Goal: Information Seeking & Learning: Learn about a topic

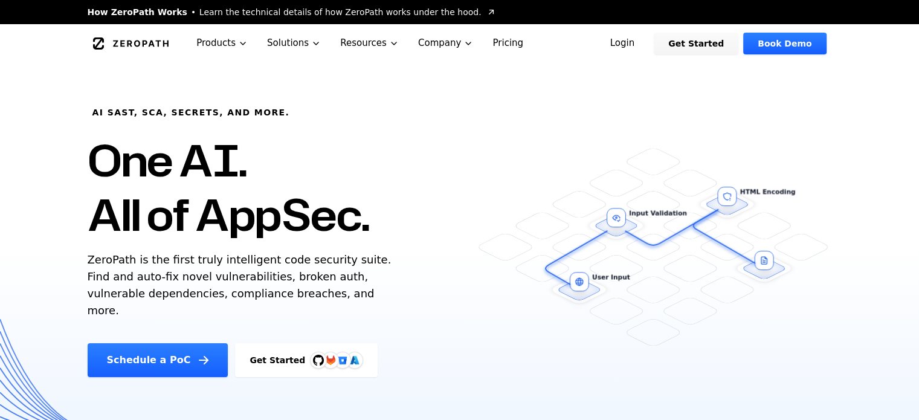
drag, startPoint x: 917, startPoint y: 21, endPoint x: 915, endPoint y: 53, distance: 31.5
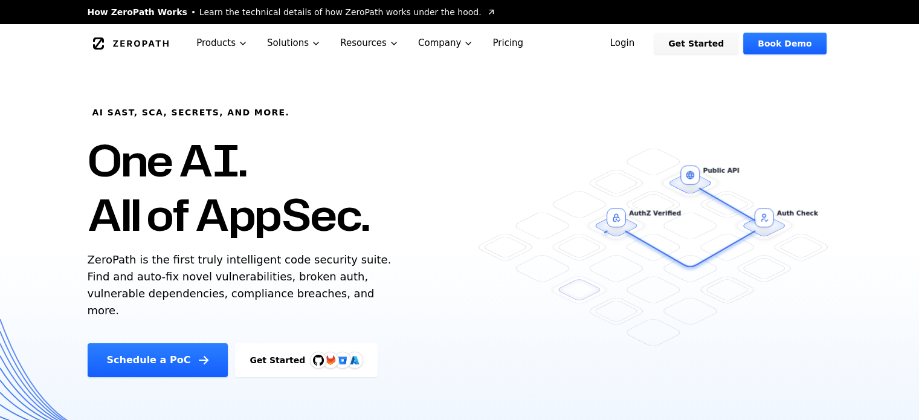
click at [460, 129] on div "AI SAST, SCA, Secrets, and more. One AI. All of AppSec. ZeroPath is the first t…" at bounding box center [292, 220] width 439 height 314
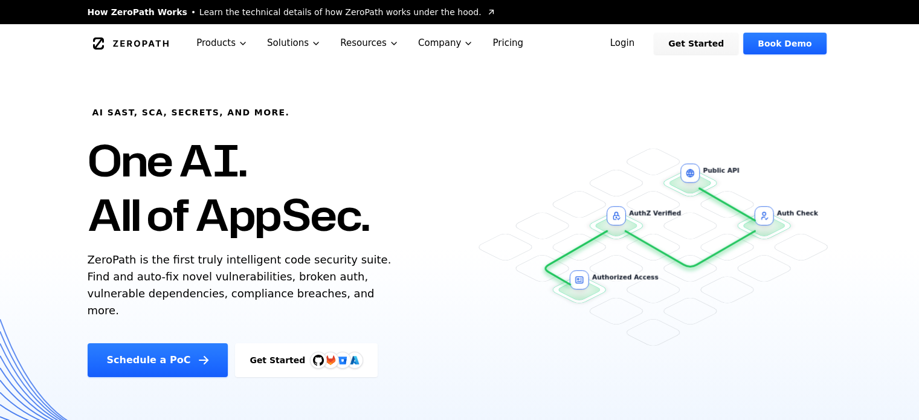
click at [522, 115] on div "AI SAST, SCA, Secrets, and more. One AI. All of AppSec. ZeroPath is the first t…" at bounding box center [459, 220] width 773 height 314
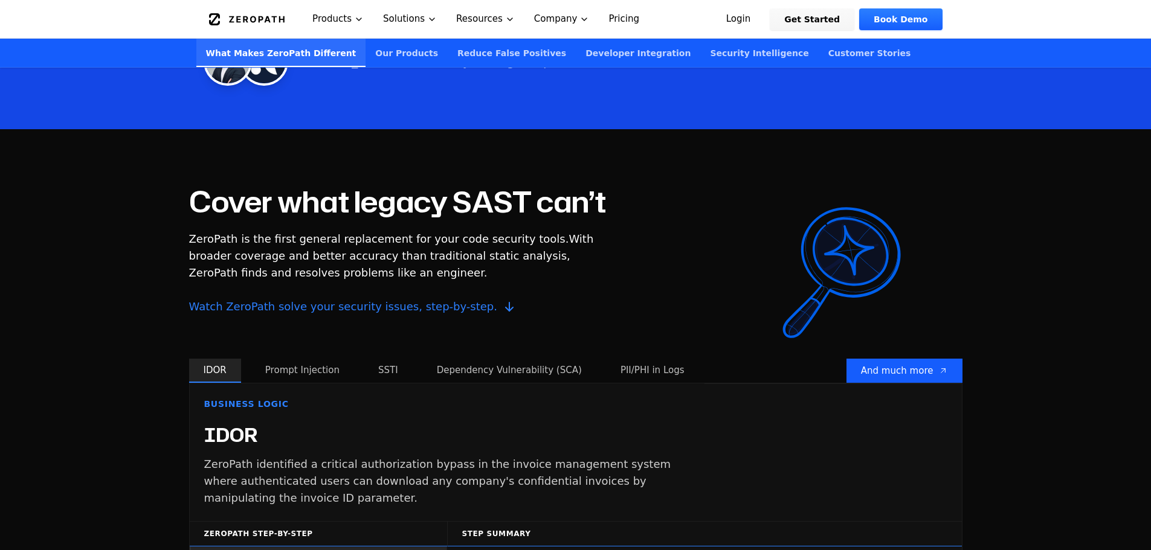
scroll to position [1019, 0]
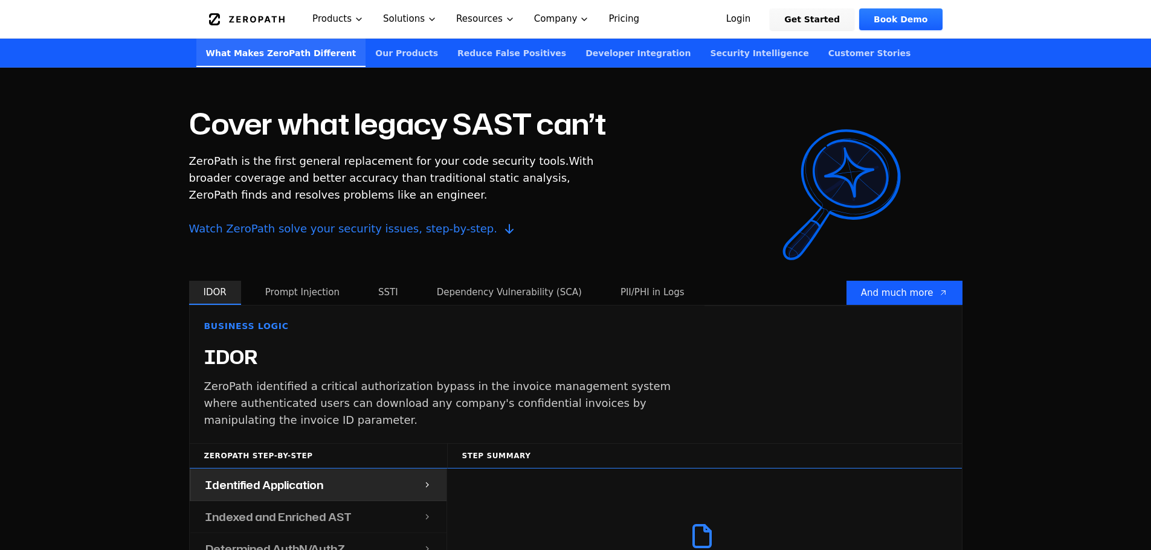
click at [271, 281] on button "Prompt Injection" at bounding box center [302, 293] width 103 height 24
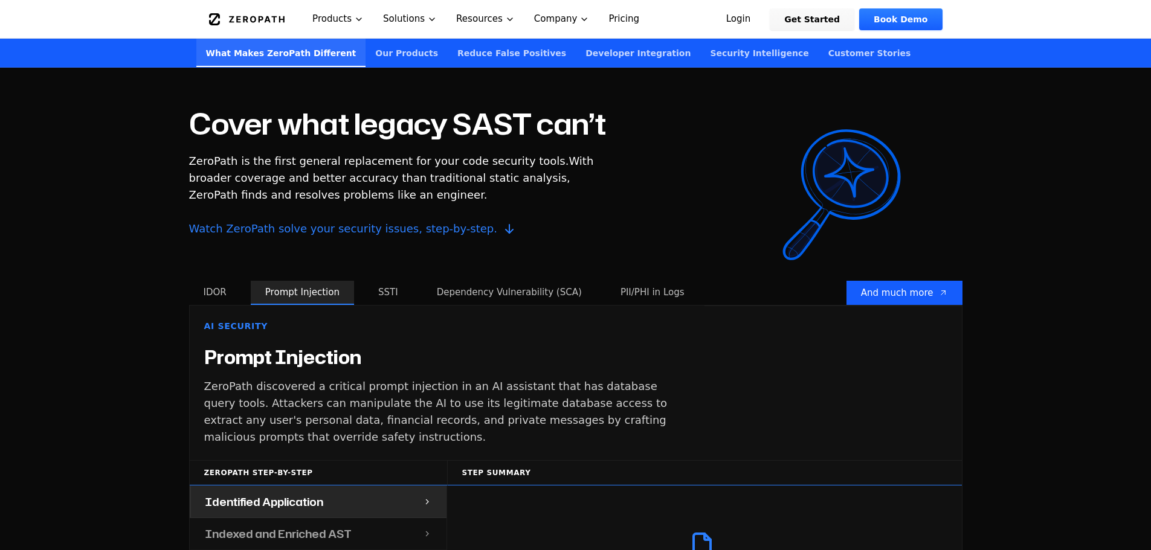
click at [390, 281] on button "SSTI" at bounding box center [388, 293] width 49 height 24
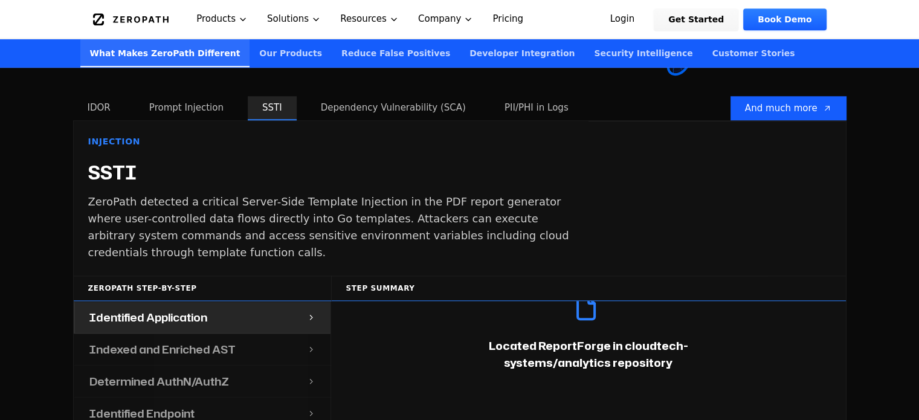
scroll to position [1162, 0]
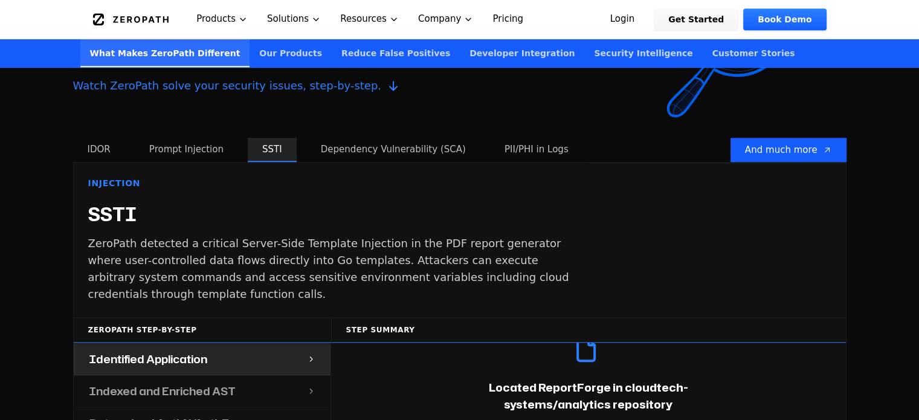
click at [369, 138] on button "Dependency Vulnerability (SCA)" at bounding box center [393, 150] width 174 height 24
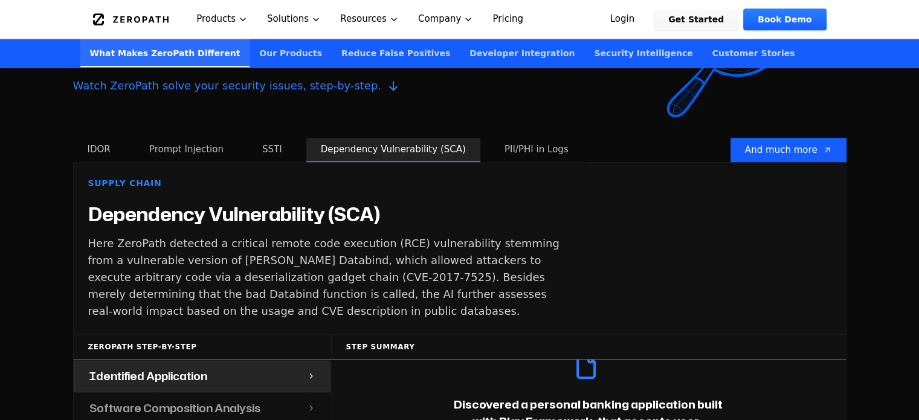
click at [250, 138] on button "SSTI" at bounding box center [272, 150] width 49 height 24
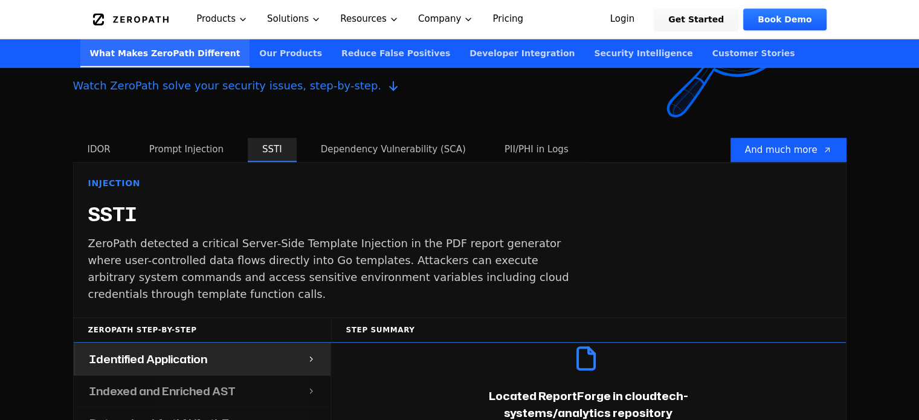
scroll to position [60, 0]
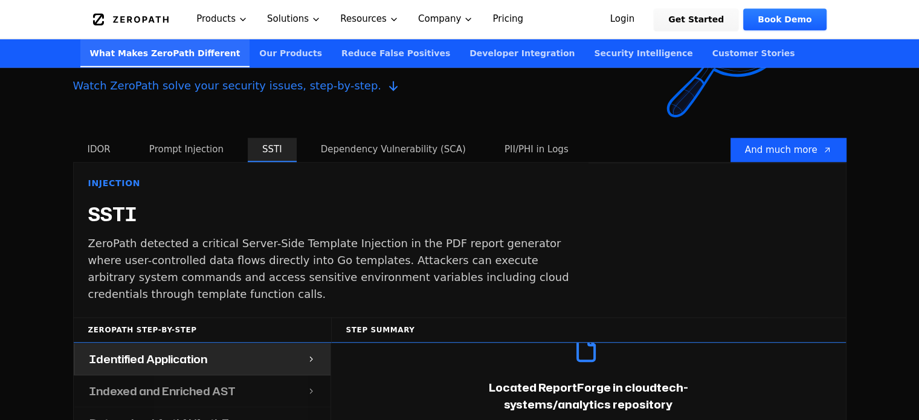
click at [490, 138] on button "PII/PHI in Logs" at bounding box center [536, 150] width 93 height 24
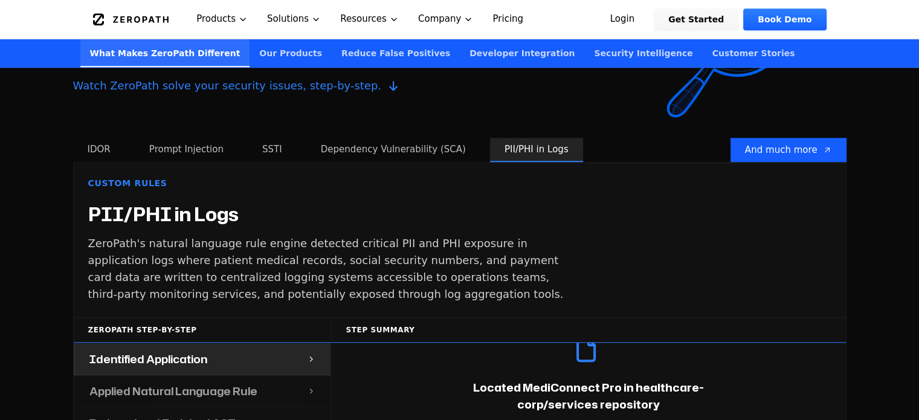
click at [141, 140] on button "Prompt Injection" at bounding box center [186, 150] width 103 height 24
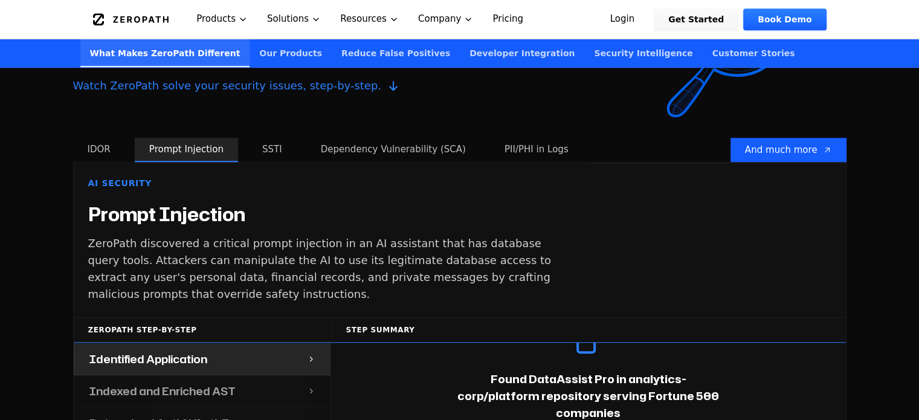
click at [83, 138] on button "IDOR" at bounding box center [99, 150] width 52 height 24
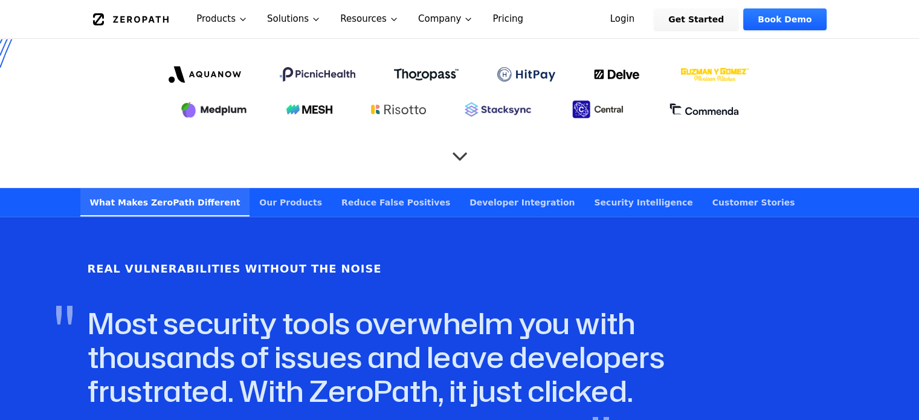
scroll to position [604, 0]
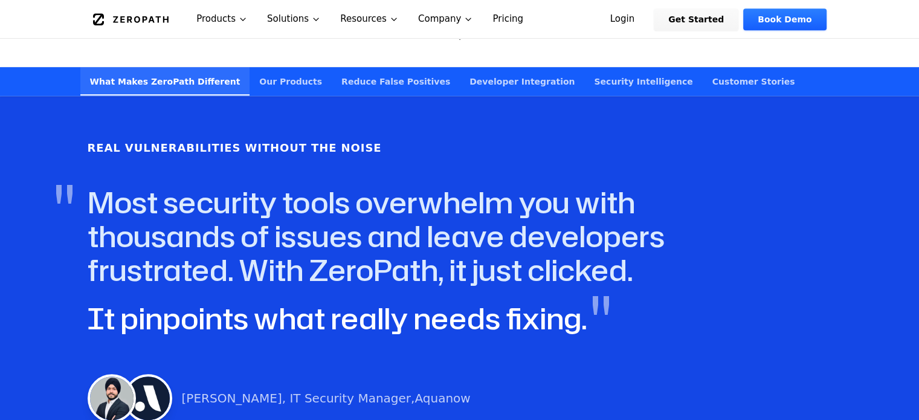
click at [250, 67] on link "Our Products" at bounding box center [291, 81] width 82 height 28
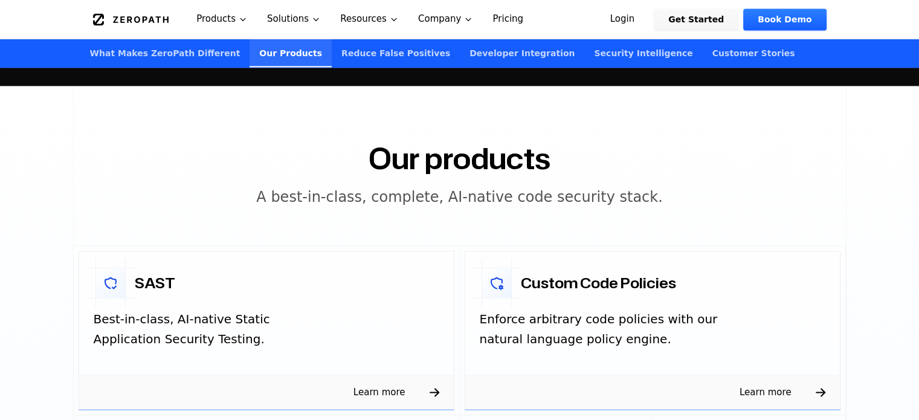
click at [332, 62] on link "Reduce False Positives" at bounding box center [396, 53] width 128 height 28
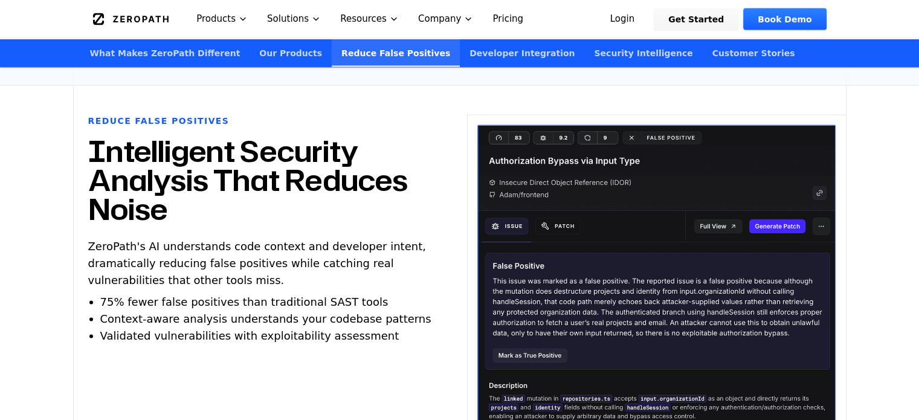
click at [460, 65] on link "Developer Integration" at bounding box center [522, 53] width 124 height 28
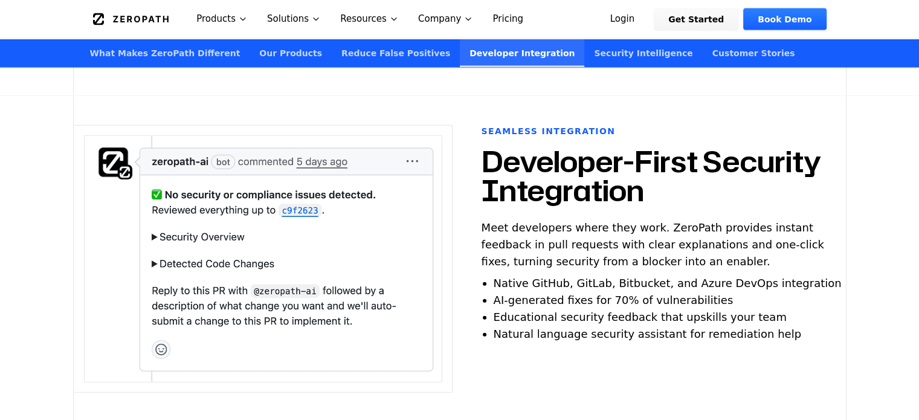
click at [584, 57] on link "Security Intelligence" at bounding box center [643, 53] width 118 height 28
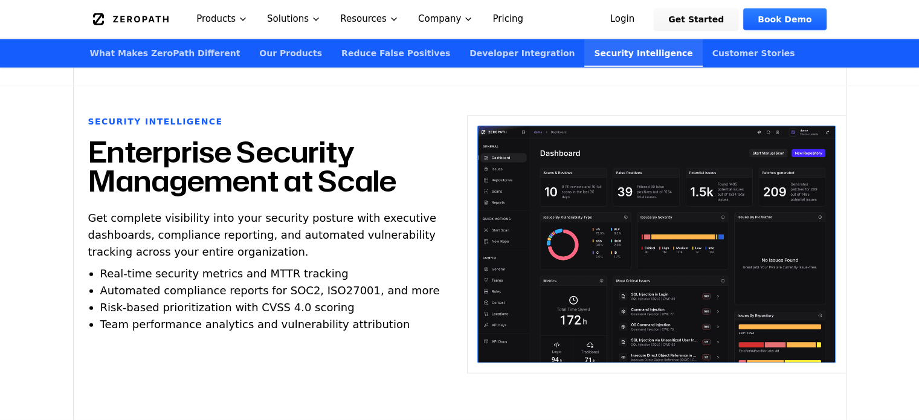
click at [703, 57] on link "Customer Stories" at bounding box center [754, 53] width 102 height 28
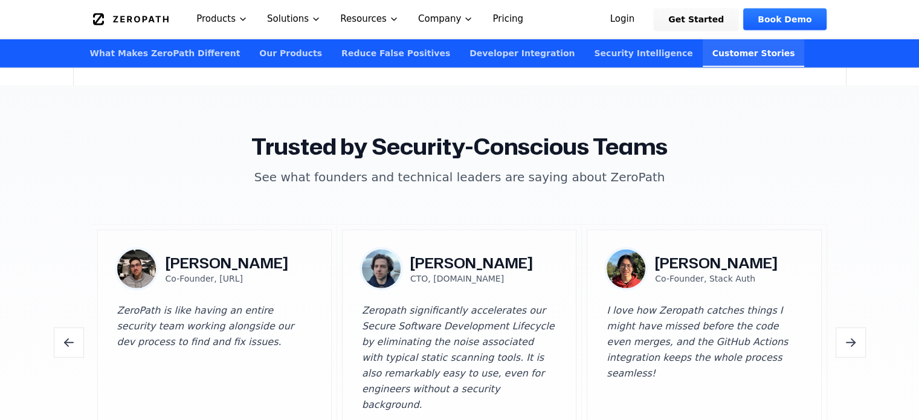
click at [584, 53] on link "Security Intelligence" at bounding box center [643, 53] width 118 height 28
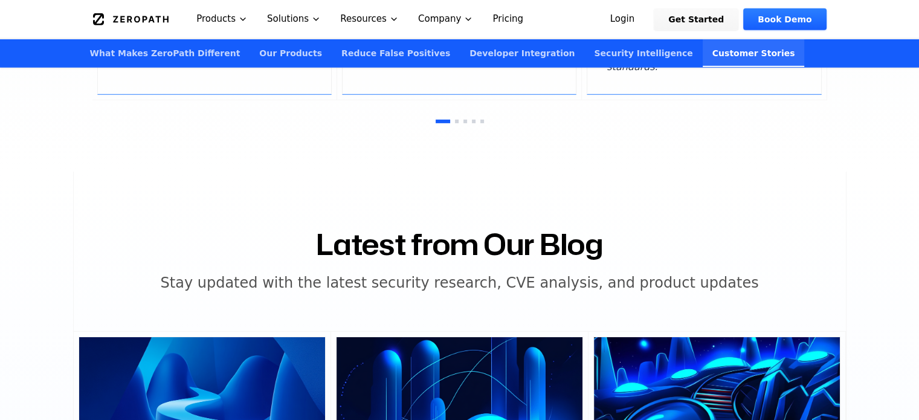
click at [166, 55] on link "What Makes ZeroPath Different" at bounding box center [165, 53] width 170 height 28
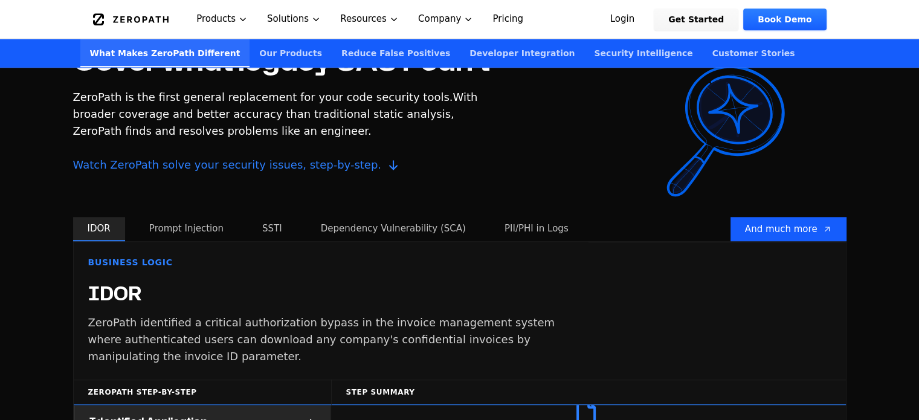
click at [250, 57] on link "Our Products" at bounding box center [291, 53] width 82 height 28
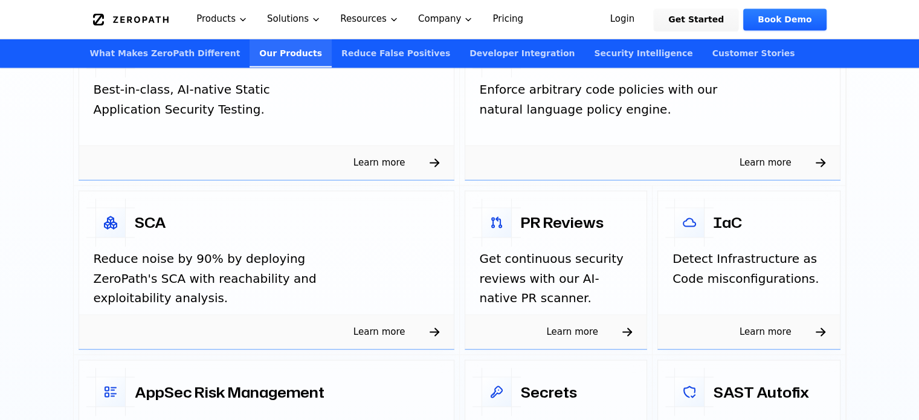
scroll to position [1796, 0]
